Goal: Task Accomplishment & Management: Use online tool/utility

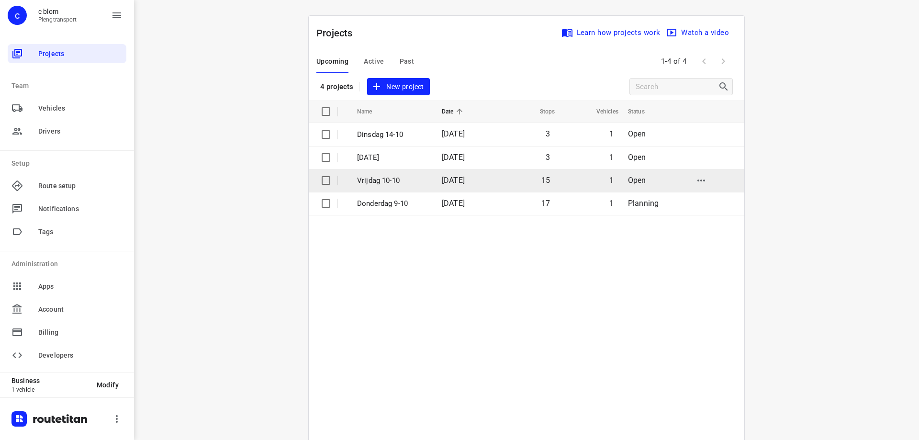
click at [445, 183] on span "[DATE]" at bounding box center [453, 180] width 23 height 9
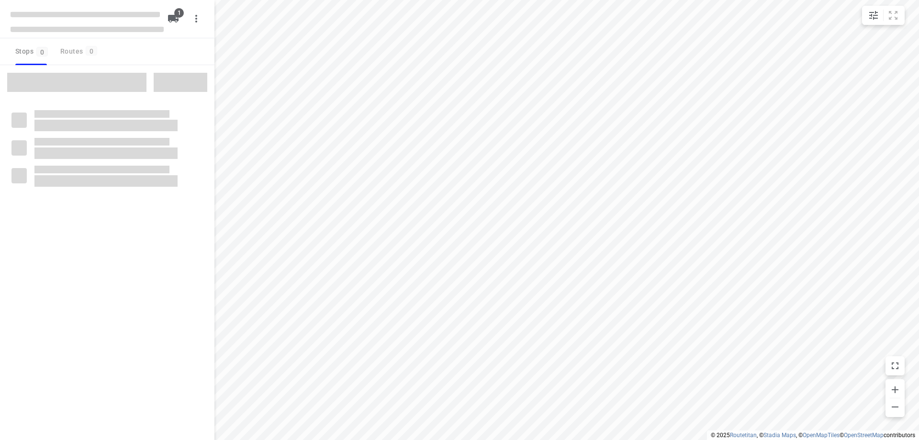
type input "distance"
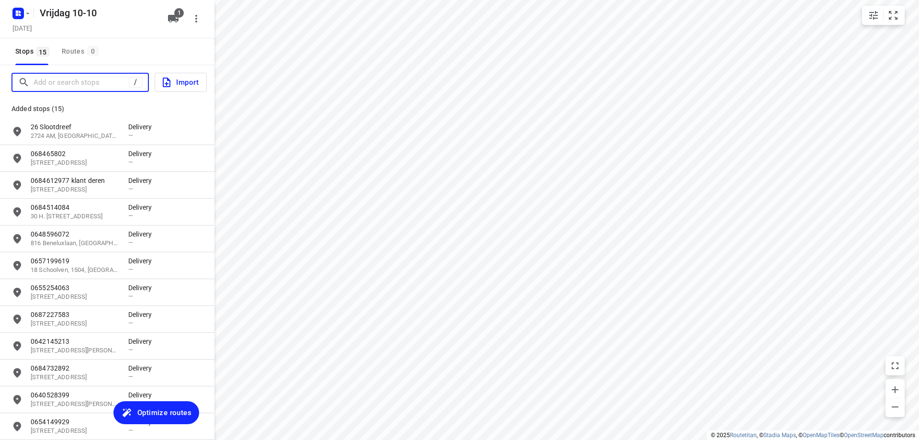
click at [109, 87] on input "Add or search stops" at bounding box center [81, 82] width 95 height 15
click at [110, 83] on input "Add or search stops" at bounding box center [120, 82] width 172 height 15
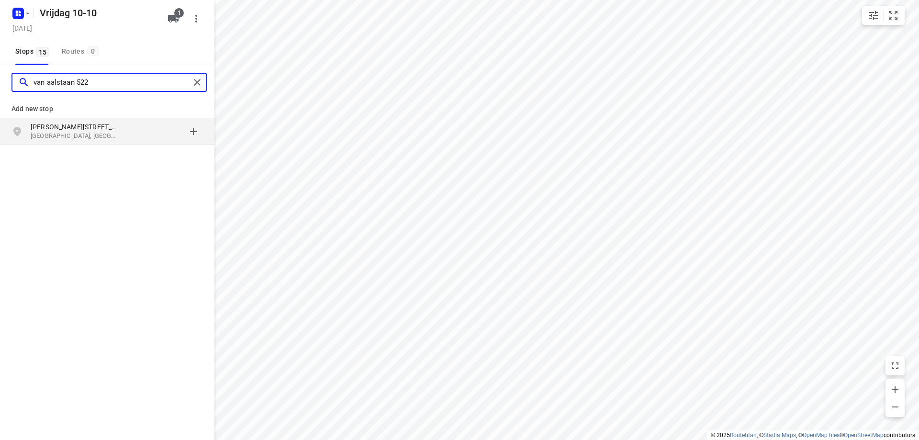
type input "van aalstaan 522"
click at [111, 139] on p "[GEOGRAPHIC_DATA], [GEOGRAPHIC_DATA]" at bounding box center [75, 136] width 88 height 9
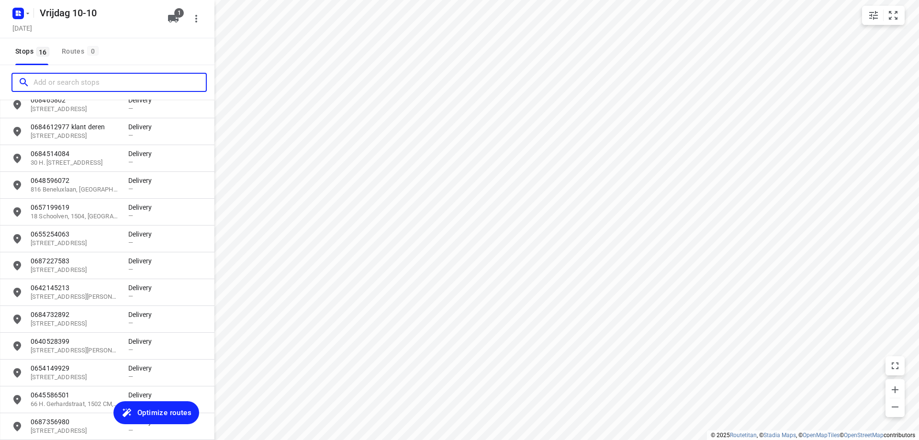
scroll to position [144, 0]
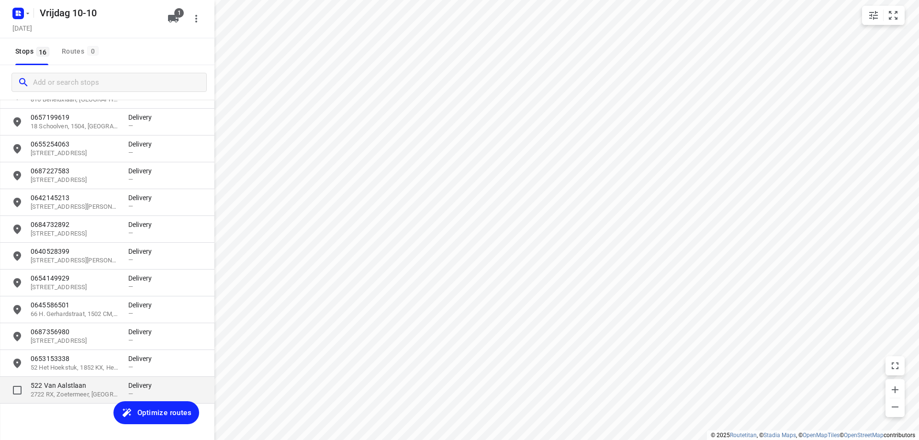
click at [102, 396] on p "2722 RX, Zoetermeer, [GEOGRAPHIC_DATA]" at bounding box center [75, 394] width 88 height 9
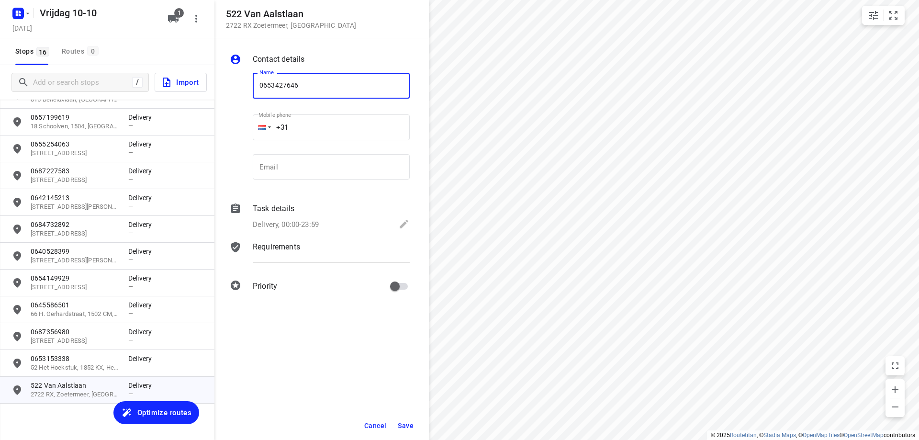
type input "0653427646"
click at [402, 422] on span "Save" at bounding box center [406, 426] width 16 height 8
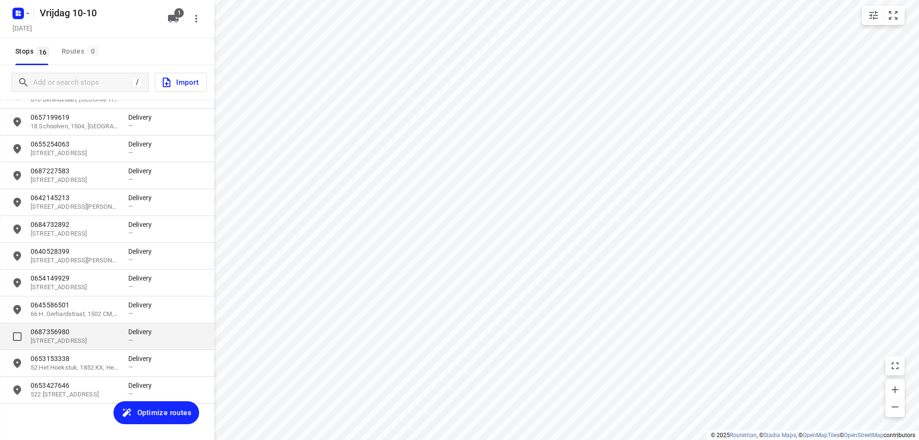
scroll to position [151, 0]
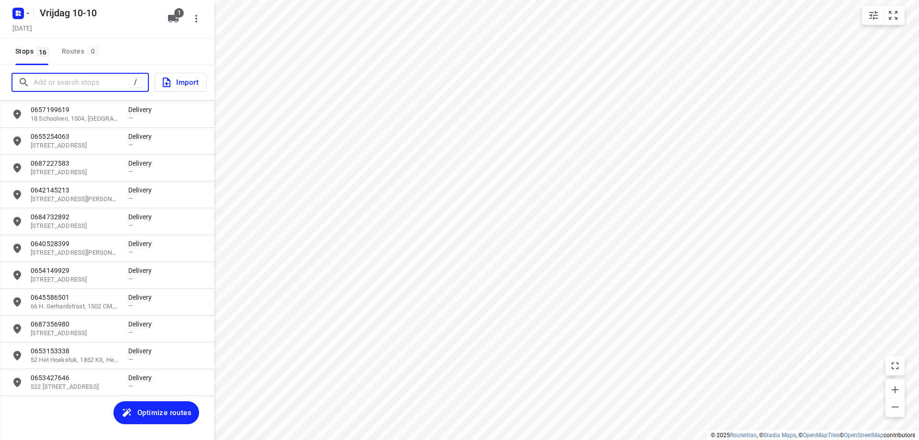
click at [95, 79] on input "Add or search stops" at bounding box center [81, 82] width 95 height 15
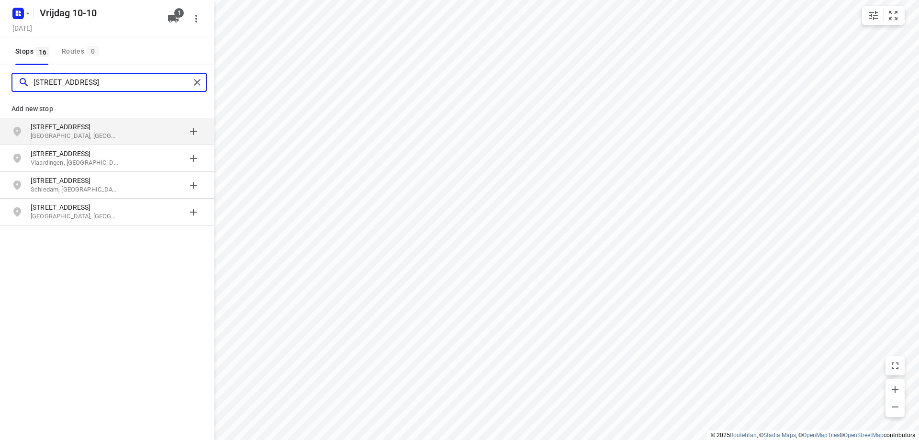
type input "[STREET_ADDRESS]"
click at [166, 127] on div "grid" at bounding box center [165, 131] width 75 height 19
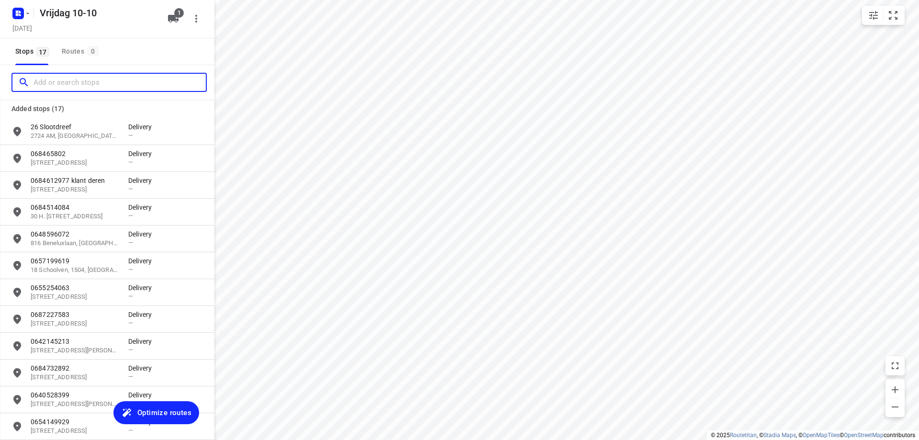
scroll to position [178, 0]
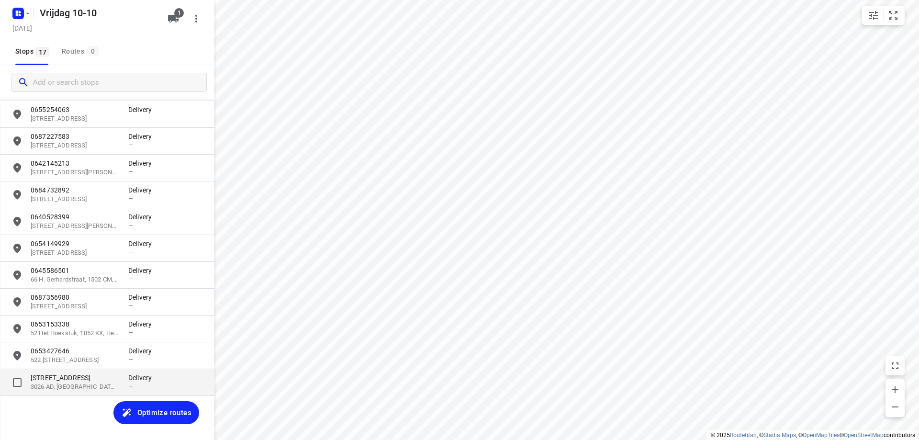
click at [103, 384] on p "3026 AD, [GEOGRAPHIC_DATA], [GEOGRAPHIC_DATA]" at bounding box center [75, 387] width 88 height 9
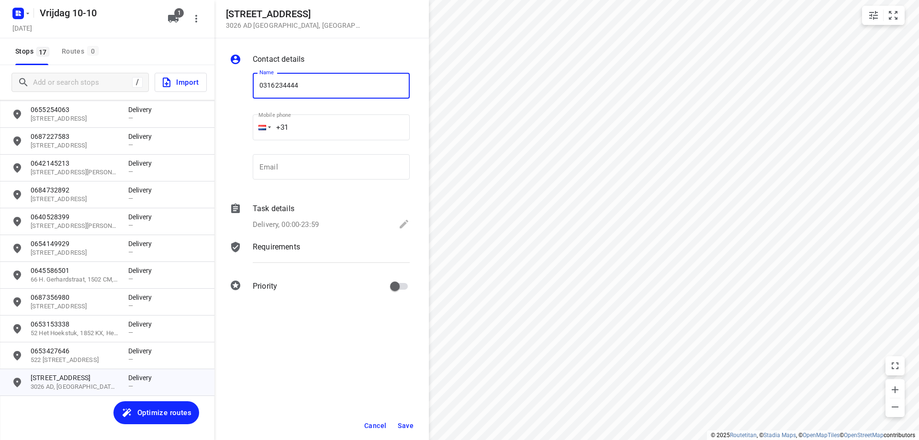
type input "0316234444"
click at [403, 426] on span "Save" at bounding box center [406, 426] width 16 height 8
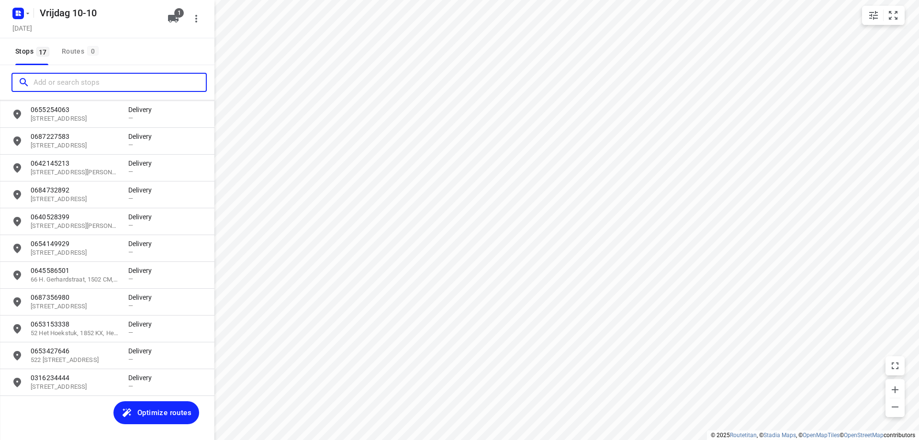
click at [73, 82] on input "Add or search stops" at bounding box center [120, 82] width 172 height 15
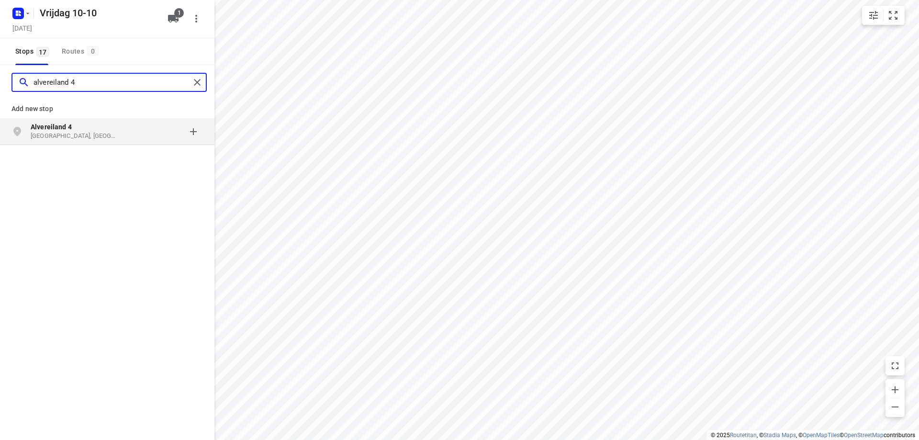
type input "alvereiland 4"
click at [124, 130] on p "Alvereiland 4" at bounding box center [80, 127] width 98 height 10
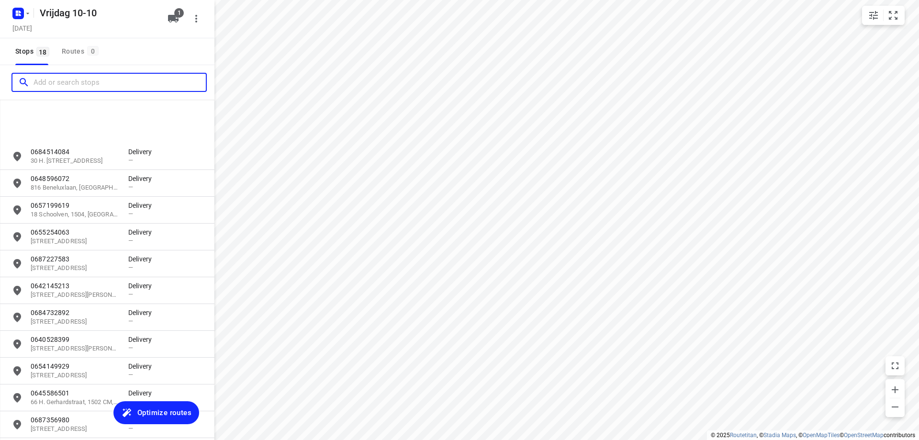
scroll to position [205, 0]
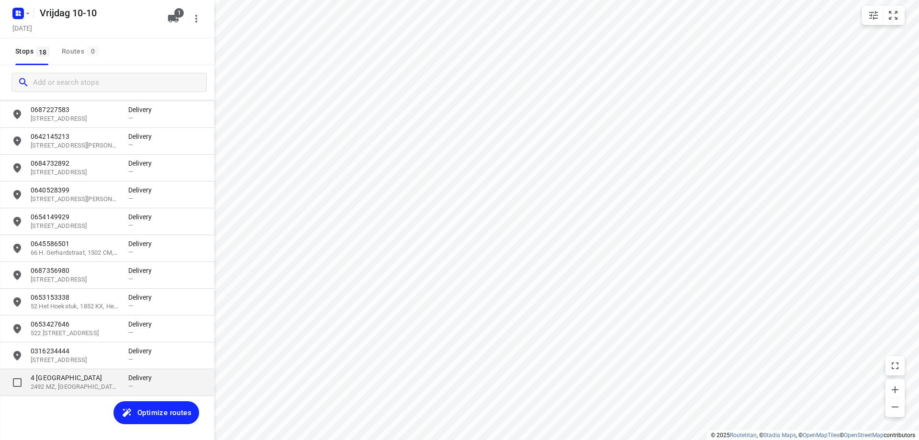
click at [90, 379] on p "4 [GEOGRAPHIC_DATA]" at bounding box center [75, 378] width 88 height 10
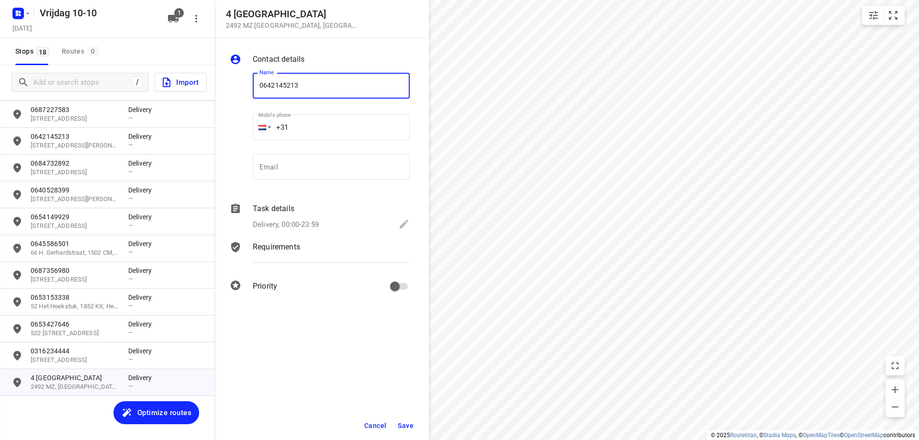
type input "0642145213"
click at [403, 422] on span "Save" at bounding box center [406, 426] width 16 height 8
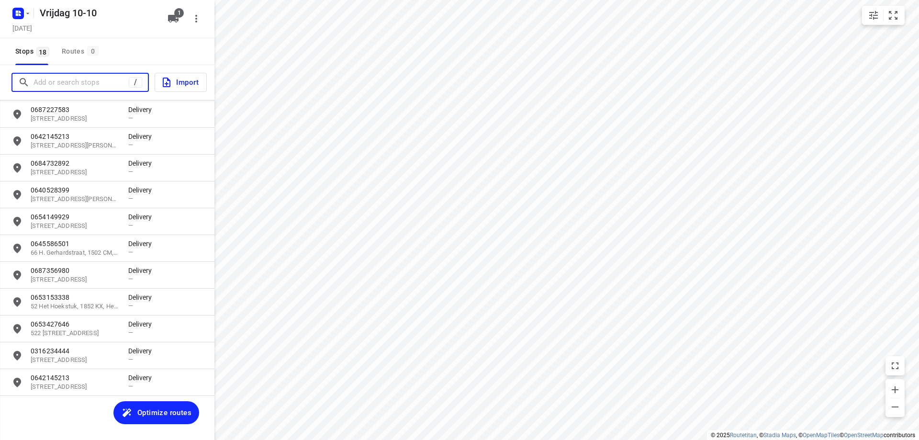
click at [86, 83] on input "Add or search stops" at bounding box center [81, 82] width 95 height 15
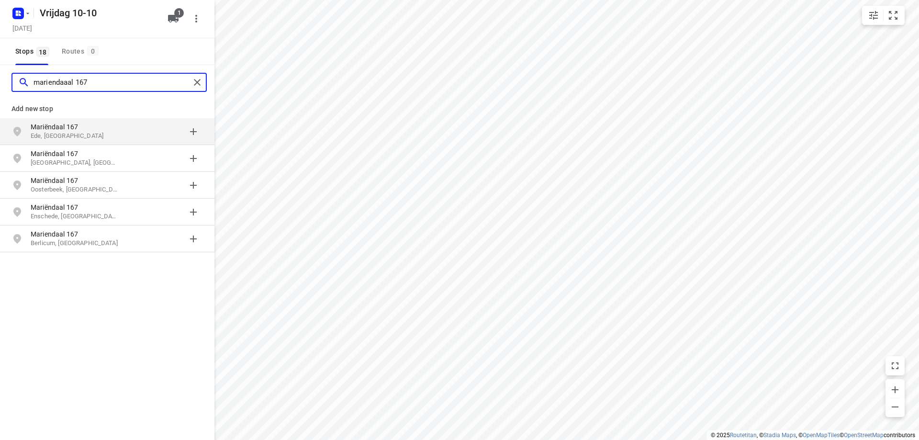
drag, startPoint x: 91, startPoint y: 80, endPoint x: 78, endPoint y: 83, distance: 13.7
click at [78, 83] on input "mariendaaal 167" at bounding box center [112, 82] width 157 height 15
type input "mariendaaal 176"
click at [108, 136] on p "[GEOGRAPHIC_DATA], [GEOGRAPHIC_DATA]" at bounding box center [75, 136] width 88 height 9
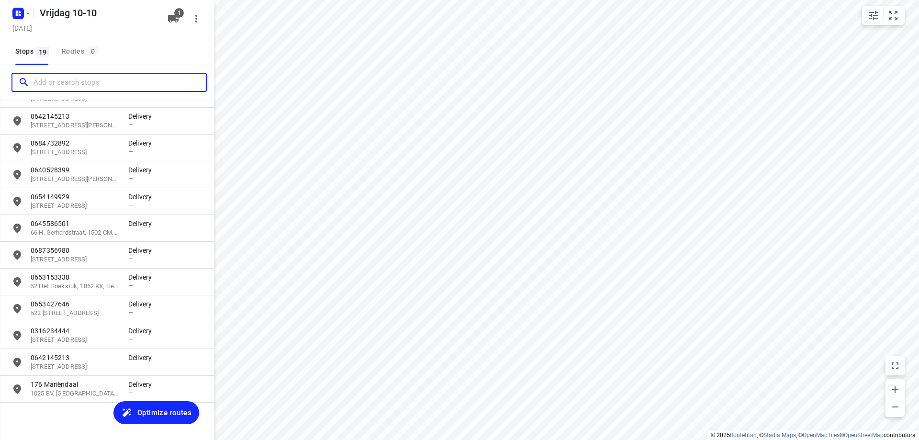
scroll to position [232, 0]
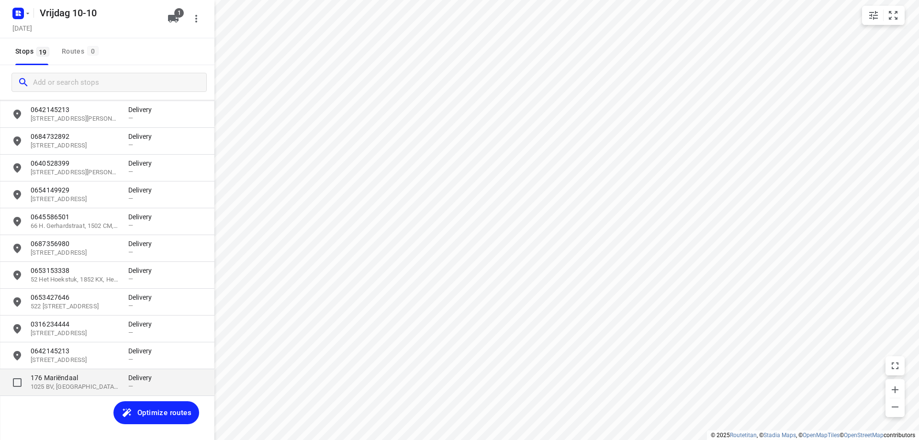
click at [68, 376] on p "176 Mariëndaal" at bounding box center [75, 378] width 88 height 10
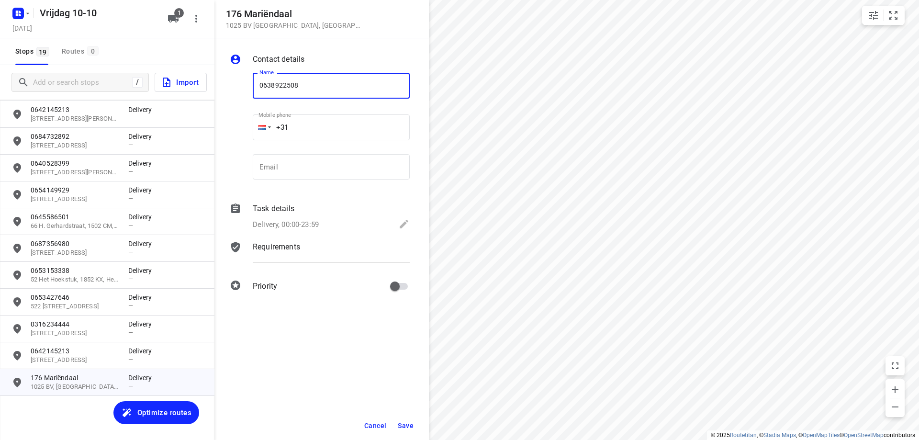
type input "0638922508"
click at [395, 424] on button "Save" at bounding box center [405, 425] width 23 height 17
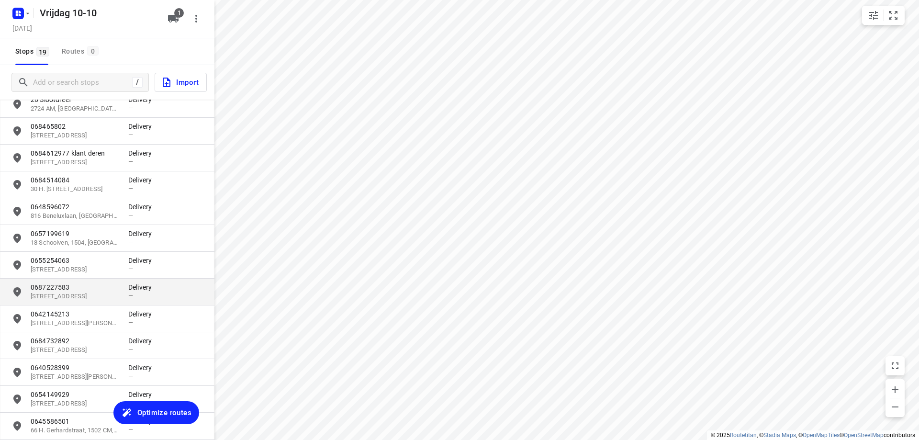
scroll to position [0, 0]
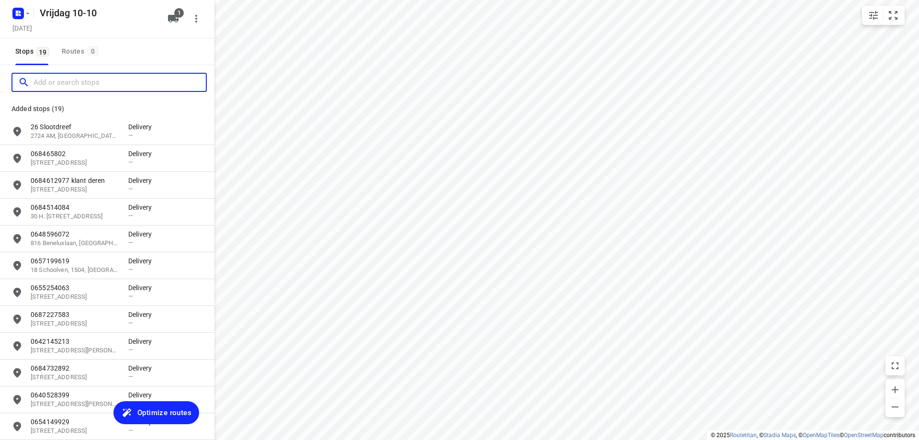
click at [56, 76] on input "Add or search stops" at bounding box center [120, 82] width 172 height 15
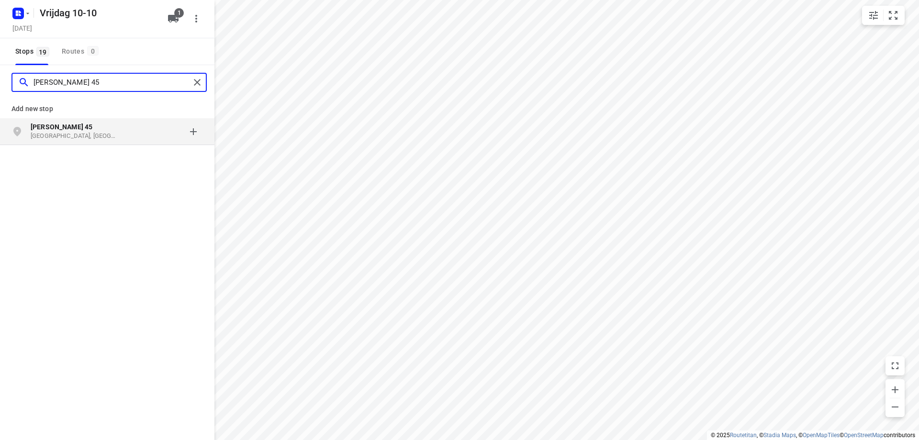
type input "[PERSON_NAME] 45"
click at [75, 127] on b "[PERSON_NAME] 45" at bounding box center [62, 127] width 62 height 8
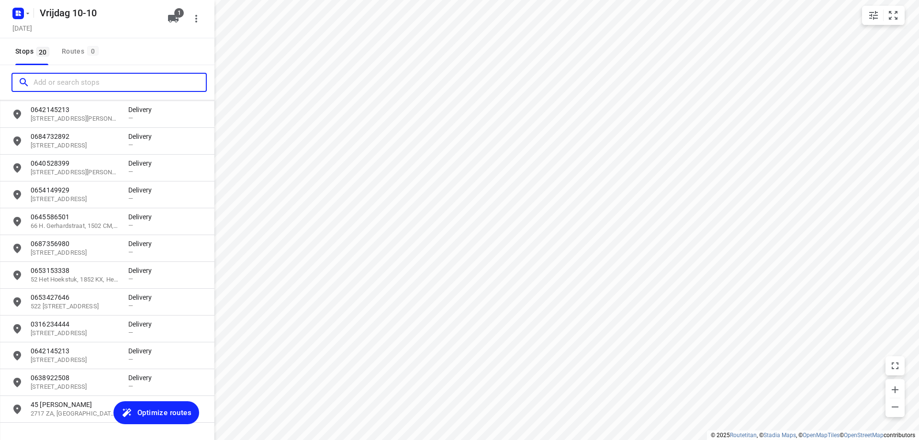
scroll to position [259, 0]
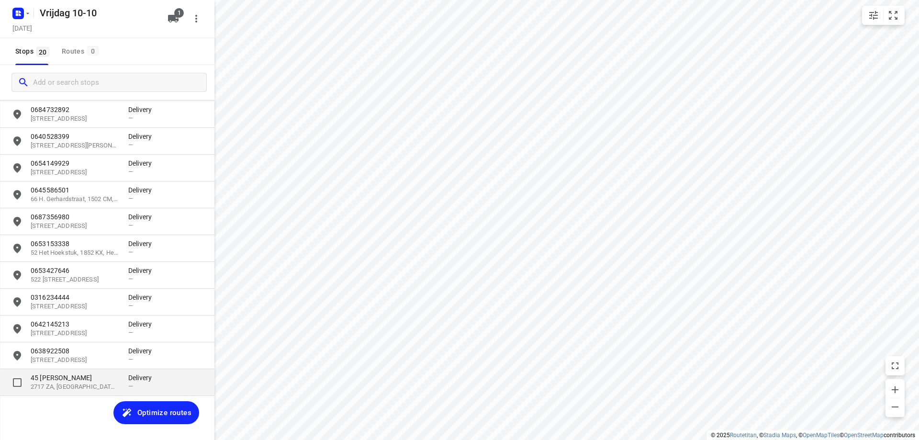
click at [82, 391] on p "2717 ZA, [GEOGRAPHIC_DATA], [GEOGRAPHIC_DATA]" at bounding box center [75, 387] width 88 height 9
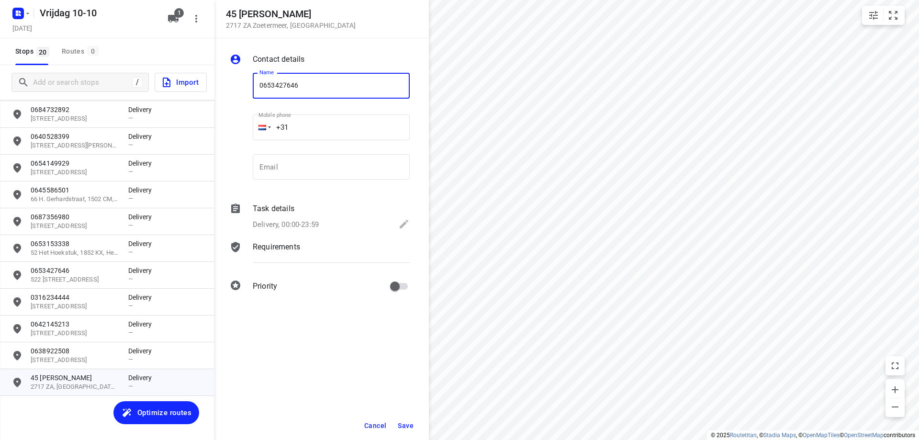
type input "0653427646"
click at [401, 428] on span "Save" at bounding box center [406, 426] width 16 height 8
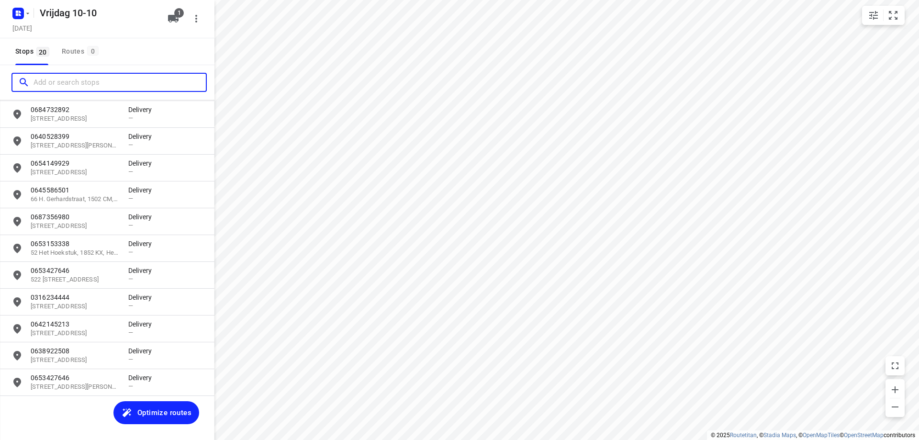
click at [48, 88] on input "Add or search stops" at bounding box center [120, 82] width 172 height 15
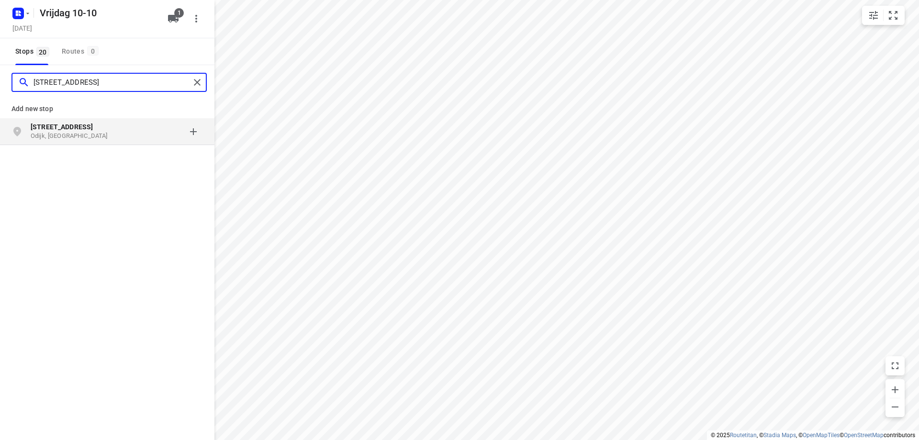
type input "[STREET_ADDRESS]"
click at [102, 131] on p "[STREET_ADDRESS]" at bounding box center [75, 127] width 88 height 10
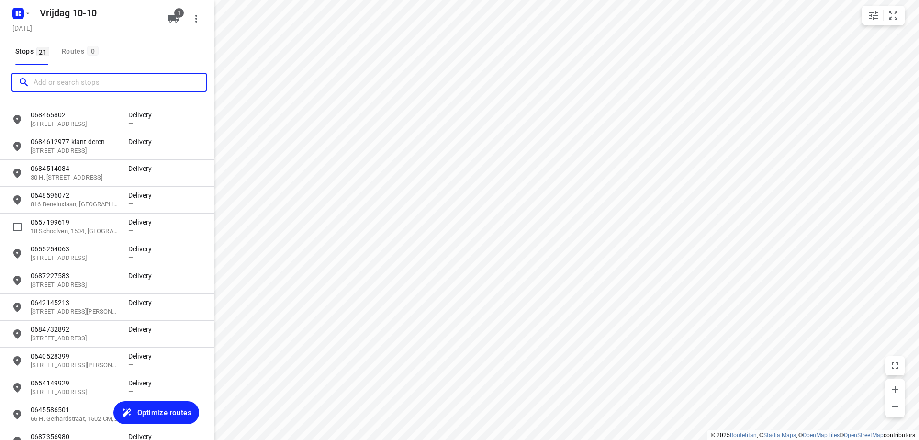
scroll to position [285, 0]
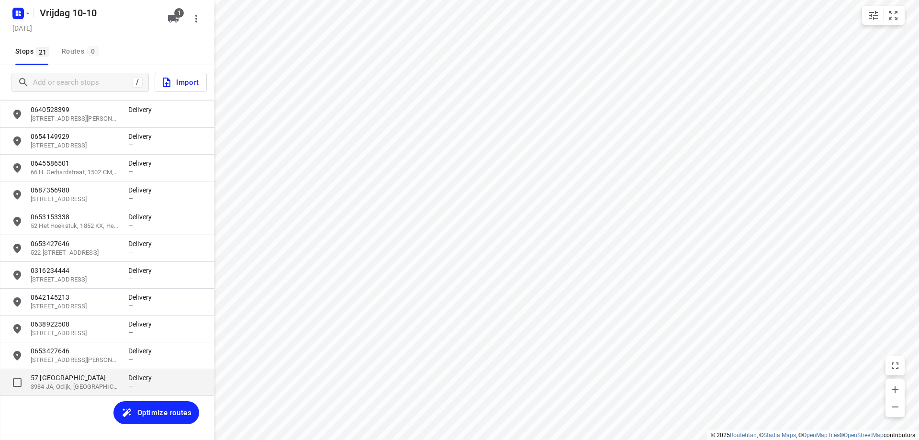
click at [97, 388] on p "3984 JA, Odijk, [GEOGRAPHIC_DATA]" at bounding box center [75, 387] width 88 height 9
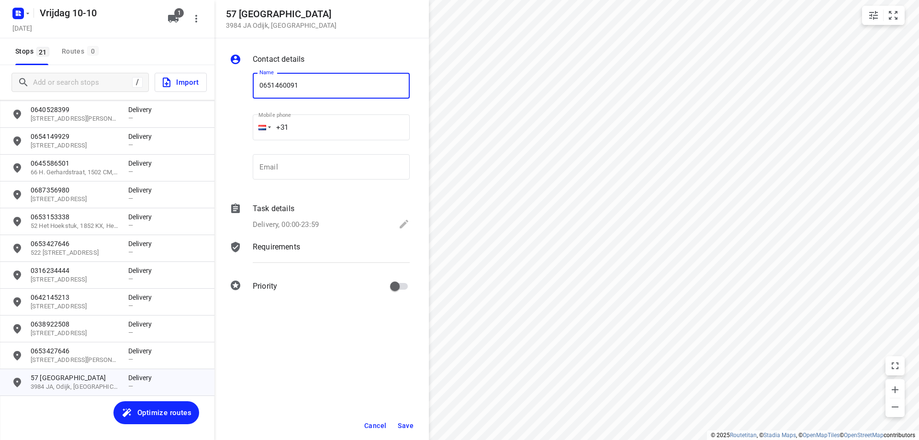
type input "0651460091"
click at [406, 422] on span "Save" at bounding box center [406, 426] width 16 height 8
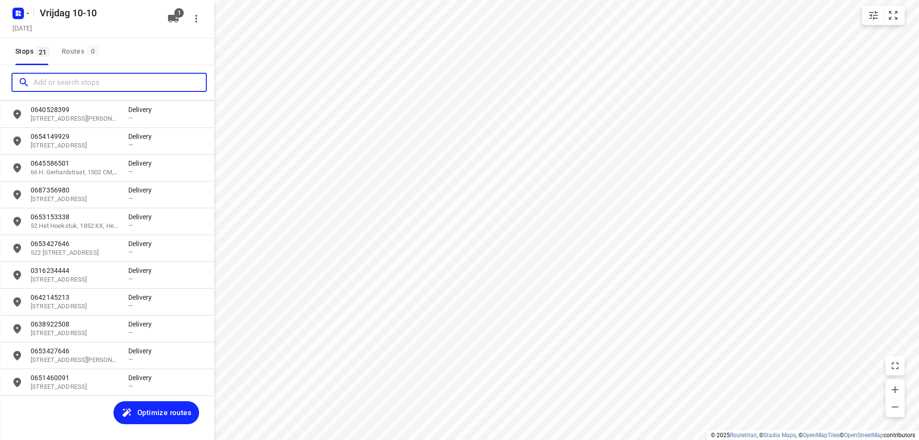
click at [79, 85] on input "Add or search stops" at bounding box center [120, 82] width 172 height 15
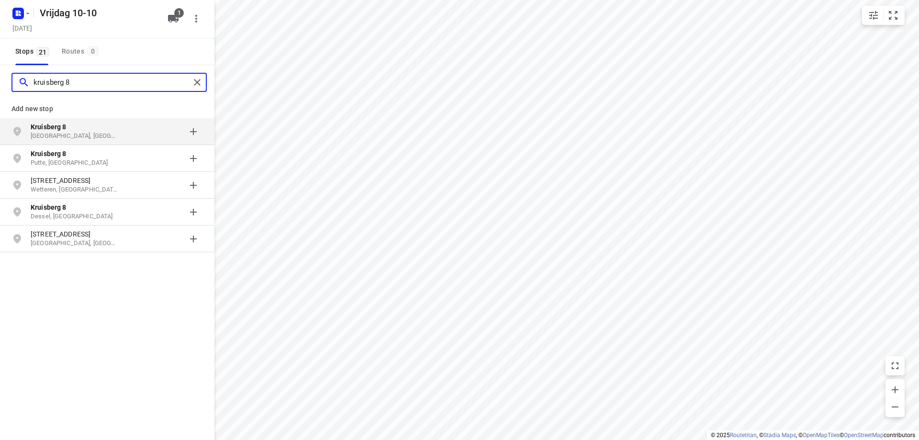
type input "kruisberg 8"
click at [95, 128] on p "Kruisberg 8" at bounding box center [75, 127] width 88 height 10
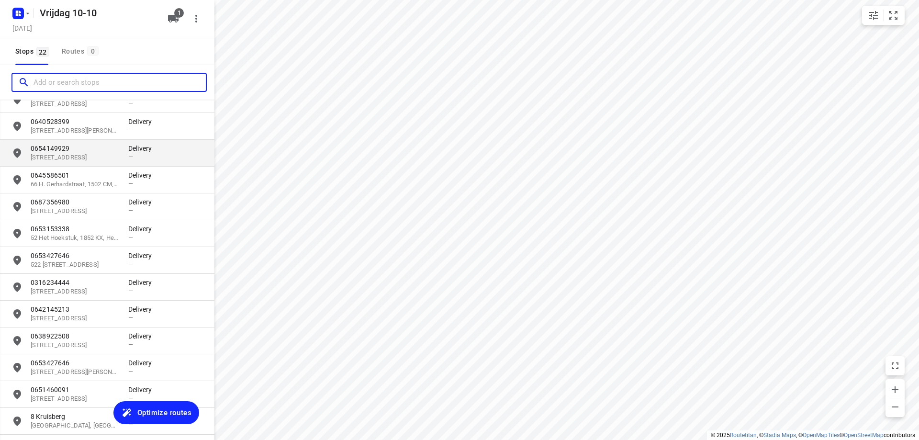
scroll to position [312, 0]
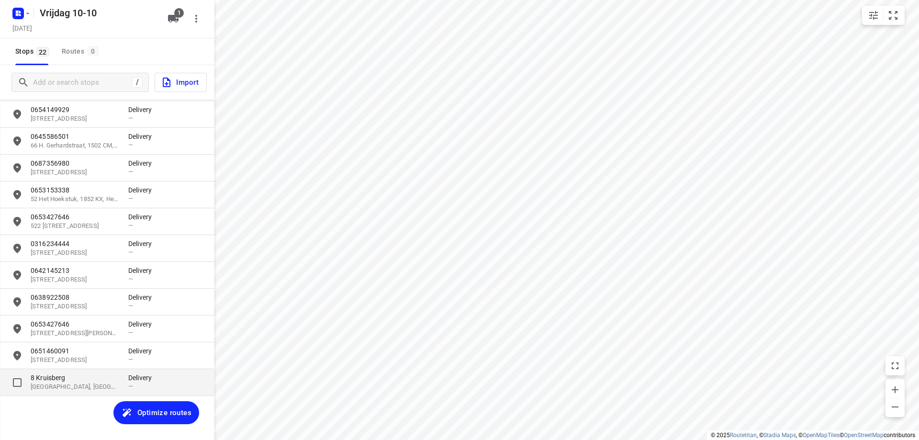
click at [72, 381] on p "8 Kruisberg" at bounding box center [75, 378] width 88 height 10
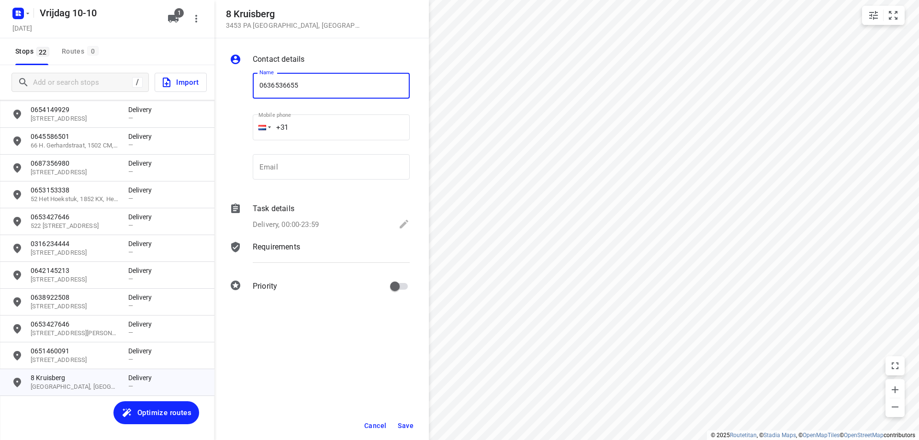
type input "0636536655"
click at [412, 422] on span "Save" at bounding box center [406, 426] width 16 height 8
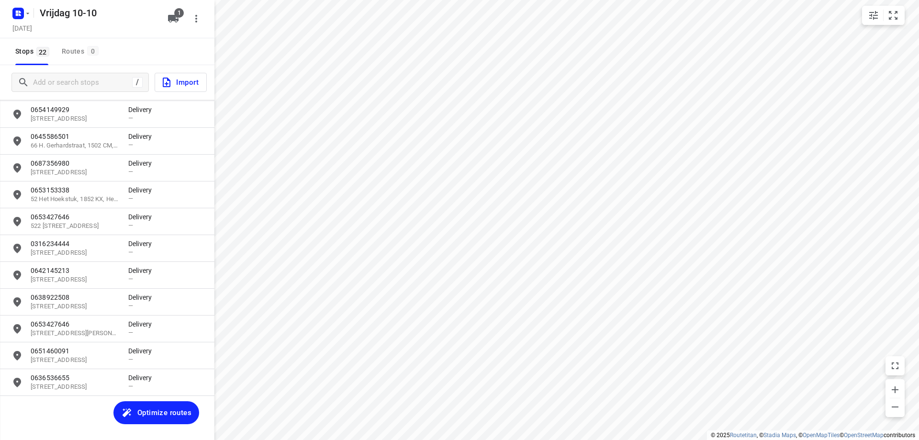
click at [176, 410] on span "Optimize routes" at bounding box center [164, 412] width 54 height 12
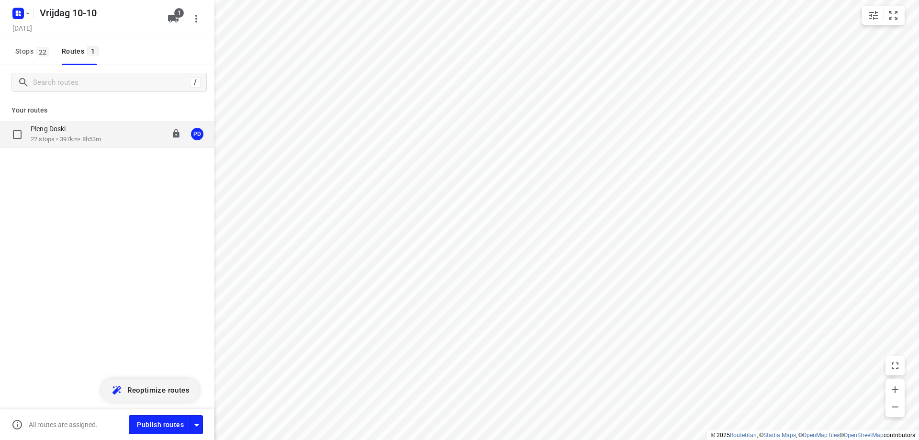
click at [53, 135] on p "22 stops • 397km • 8h53m" at bounding box center [66, 139] width 70 height 9
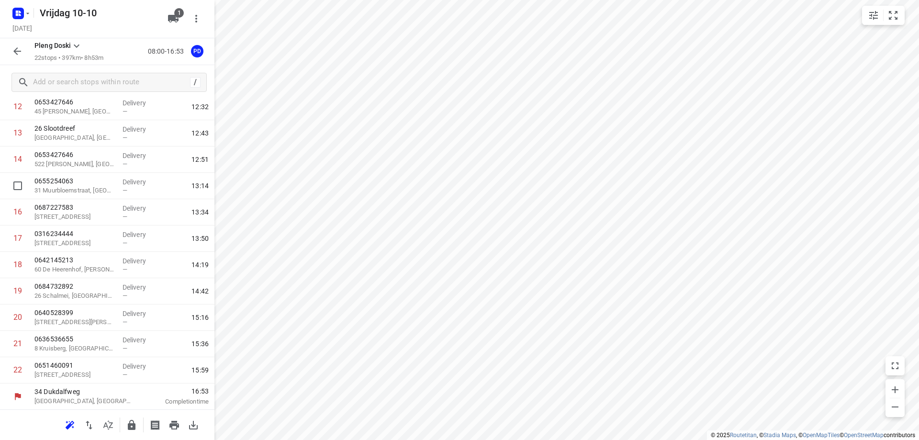
scroll to position [344, 0]
click at [86, 426] on icon "button" at bounding box center [88, 424] width 11 height 11
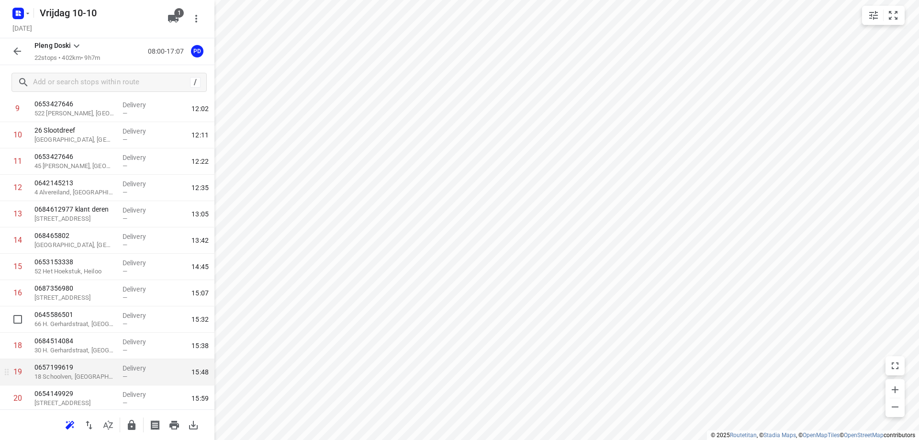
scroll to position [248, 0]
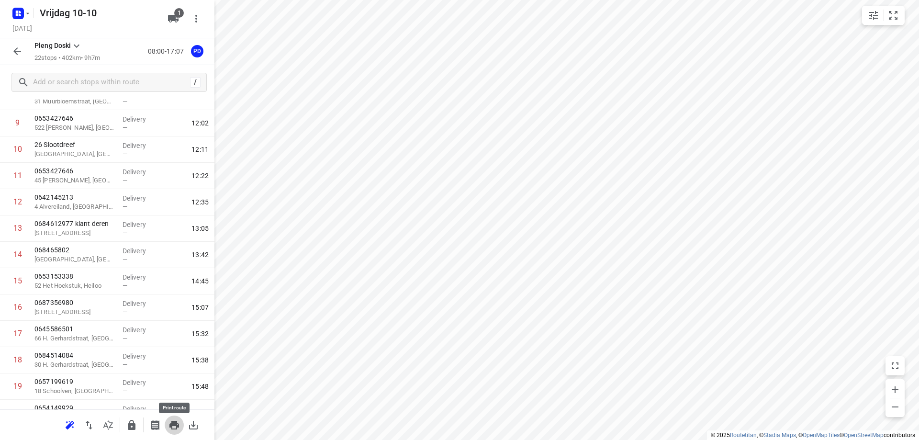
click at [175, 424] on icon "button" at bounding box center [174, 425] width 10 height 9
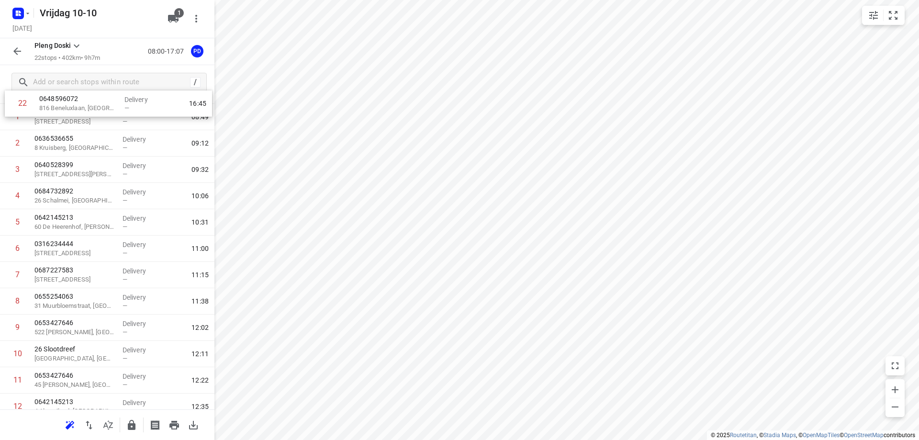
scroll to position [0, 0]
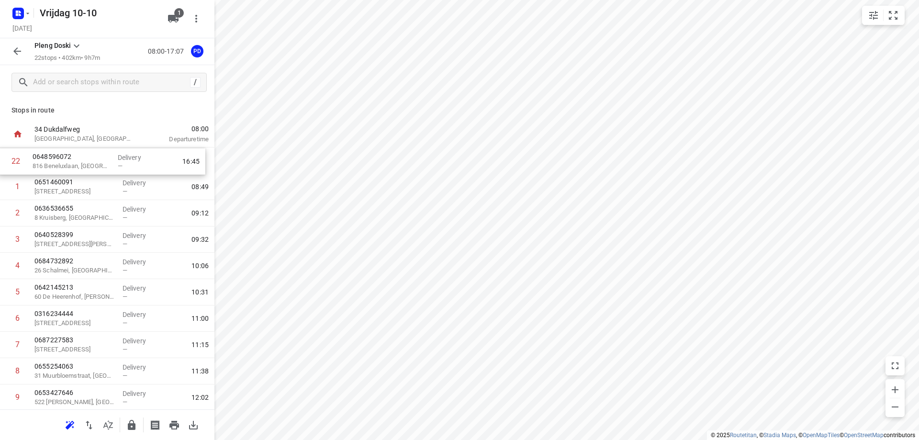
drag, startPoint x: 101, startPoint y: 379, endPoint x: 102, endPoint y: 170, distance: 208.3
click at [102, 170] on div "1 0651460091 [STREET_ADDRESS] Delivery — 08:49 2 0636536655 [GEOGRAPHIC_DATA] D…" at bounding box center [107, 436] width 214 height 579
click at [173, 430] on icon "button" at bounding box center [174, 424] width 11 height 11
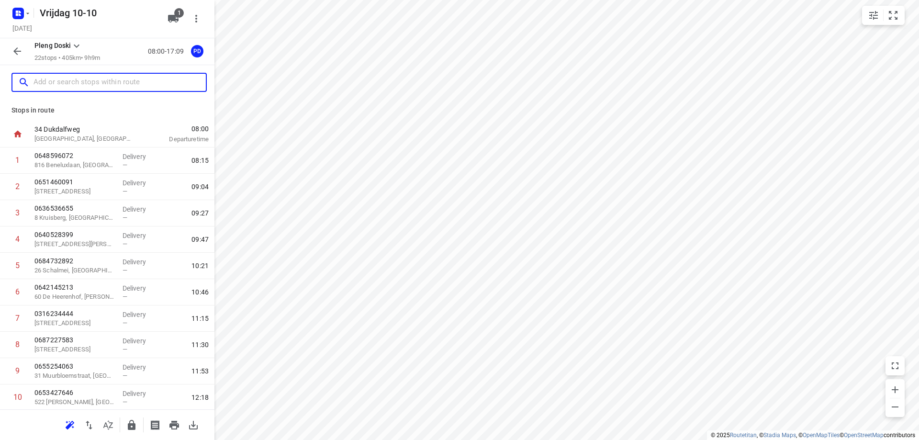
click at [57, 89] on input "text" at bounding box center [120, 82] width 172 height 15
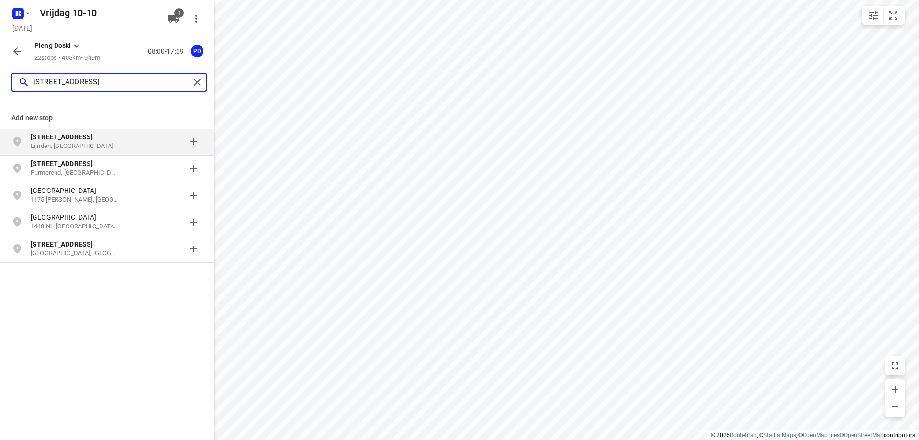
type input "[STREET_ADDRESS]"
click at [99, 141] on p "[STREET_ADDRESS]" at bounding box center [75, 137] width 88 height 10
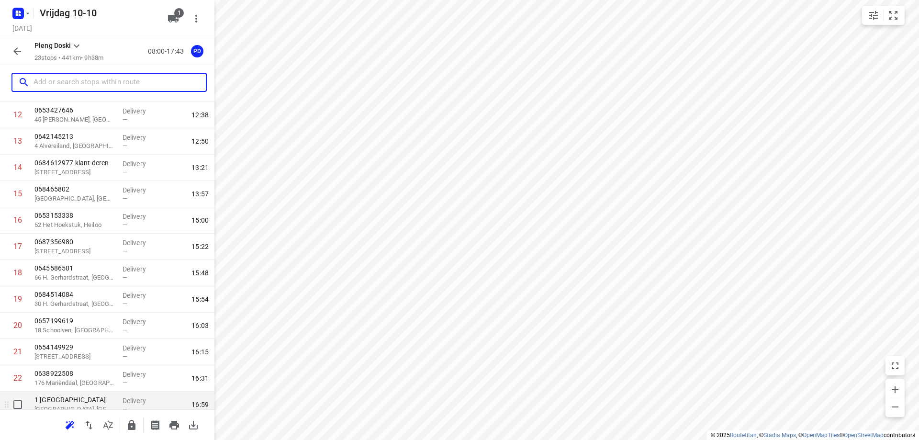
scroll to position [370, 0]
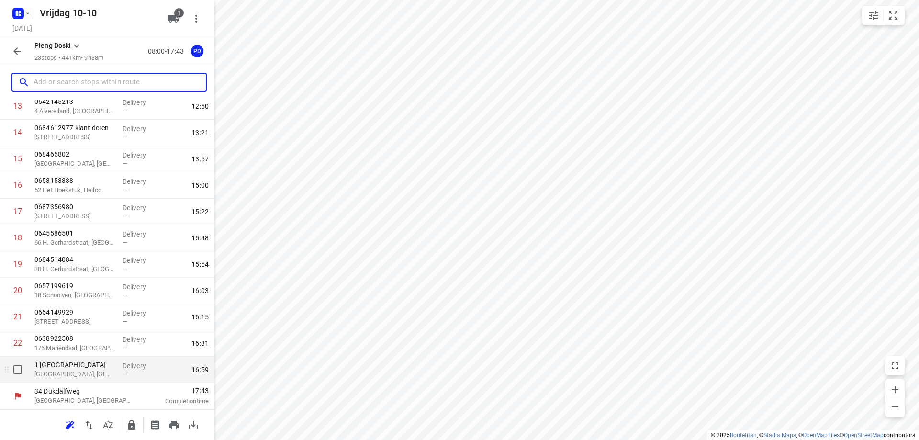
click at [107, 376] on p "[GEOGRAPHIC_DATA], [GEOGRAPHIC_DATA]" at bounding box center [74, 375] width 80 height 10
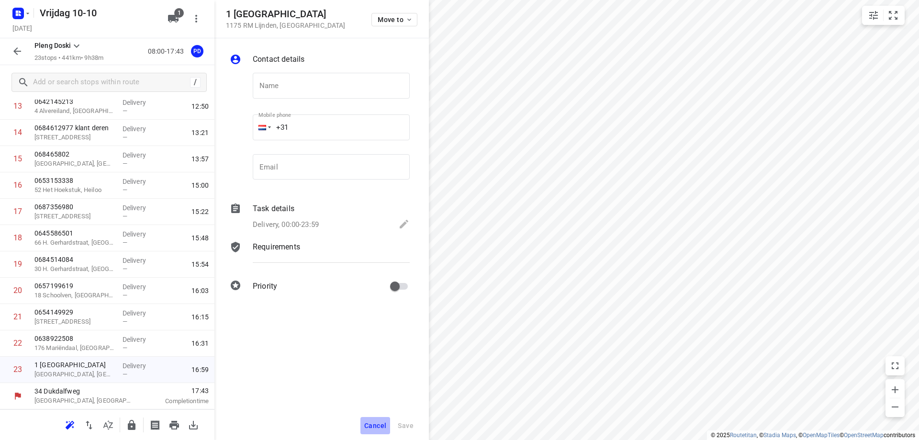
click at [378, 427] on span "Cancel" at bounding box center [375, 426] width 22 height 8
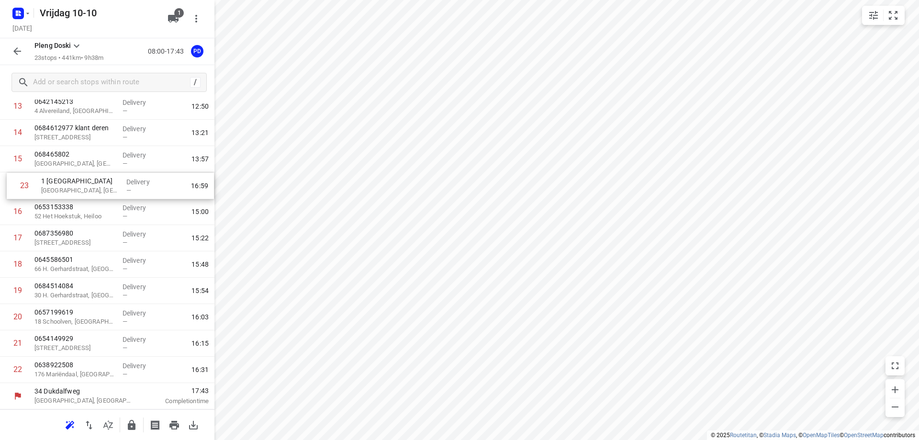
drag, startPoint x: 58, startPoint y: 374, endPoint x: 67, endPoint y: 187, distance: 186.9
click at [67, 187] on div "1 0648596072 816 [GEOGRAPHIC_DATA] — 08:15 2 0651460091 [STREET_ADDRESS][GEOGRA…" at bounding box center [107, 80] width 214 height 606
